Goal: Communication & Community: Connect with others

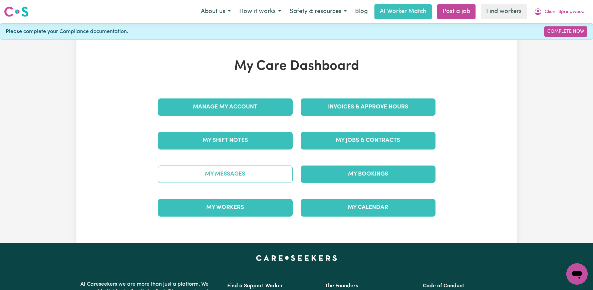
click at [237, 177] on link "My Messages" at bounding box center [225, 174] width 135 height 17
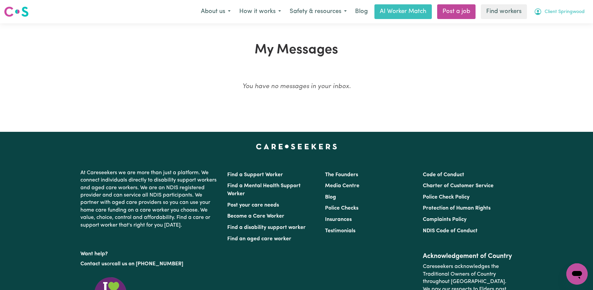
click at [543, 8] on button "Client Springwood" at bounding box center [559, 12] width 59 height 14
click at [544, 31] on link "My Dashboard" at bounding box center [562, 26] width 53 height 13
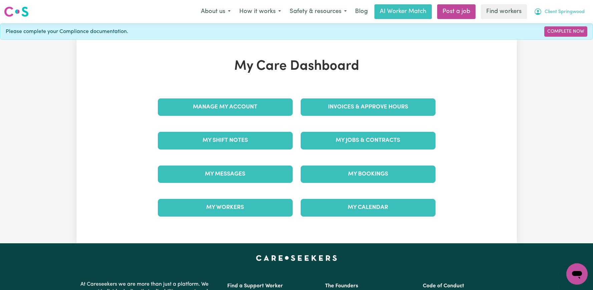
click at [557, 12] on span "Client Springwood" at bounding box center [565, 11] width 40 height 7
click at [557, 39] on link "Logout" at bounding box center [562, 38] width 53 height 13
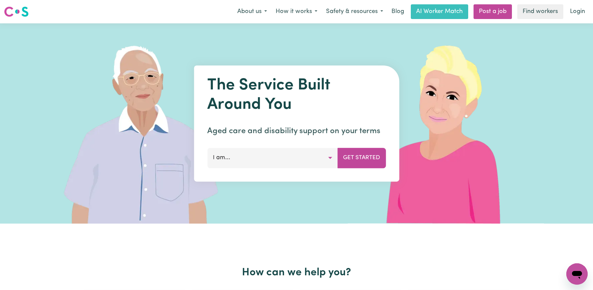
click at [568, 4] on div "Menu About us How it works Safety & resources Blog AI Worker Match Post a job F…" at bounding box center [296, 11] width 593 height 15
click at [571, 8] on link "Login" at bounding box center [577, 11] width 23 height 15
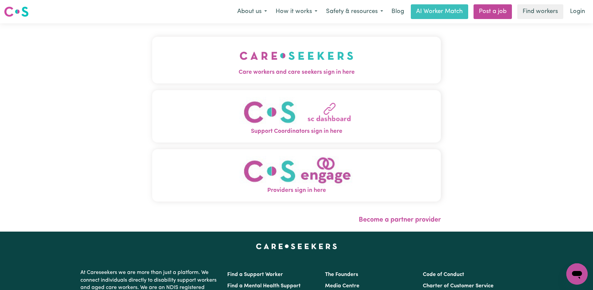
click at [265, 44] on img "Care workers and care seekers sign in here" at bounding box center [297, 55] width 114 height 25
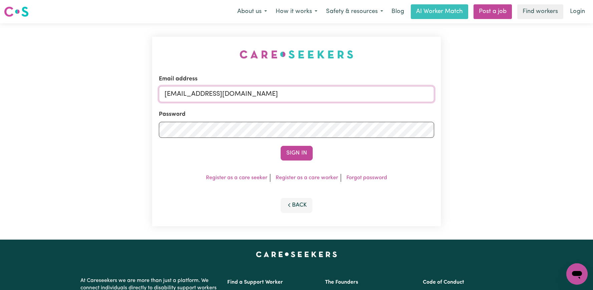
drag, startPoint x: 363, startPoint y: 97, endPoint x: 199, endPoint y: 96, distance: 163.2
click at [199, 96] on input "superuser~ClientSpringwoodCF@careseekers.com.au" at bounding box center [296, 94] width 275 height 16
paste input "NickVC"
type input "superuser~NickVC@careseekers.com.au"
click at [281, 146] on button "Sign In" at bounding box center [297, 153] width 32 height 15
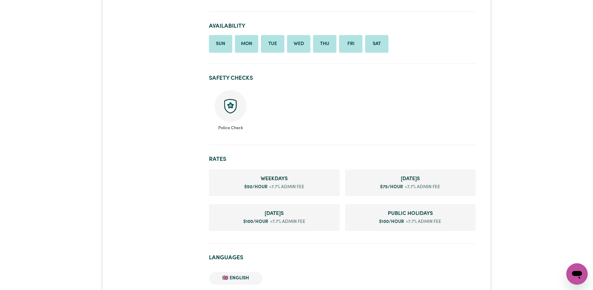
scroll to position [363, 0]
